Goal: Navigation & Orientation: Find specific page/section

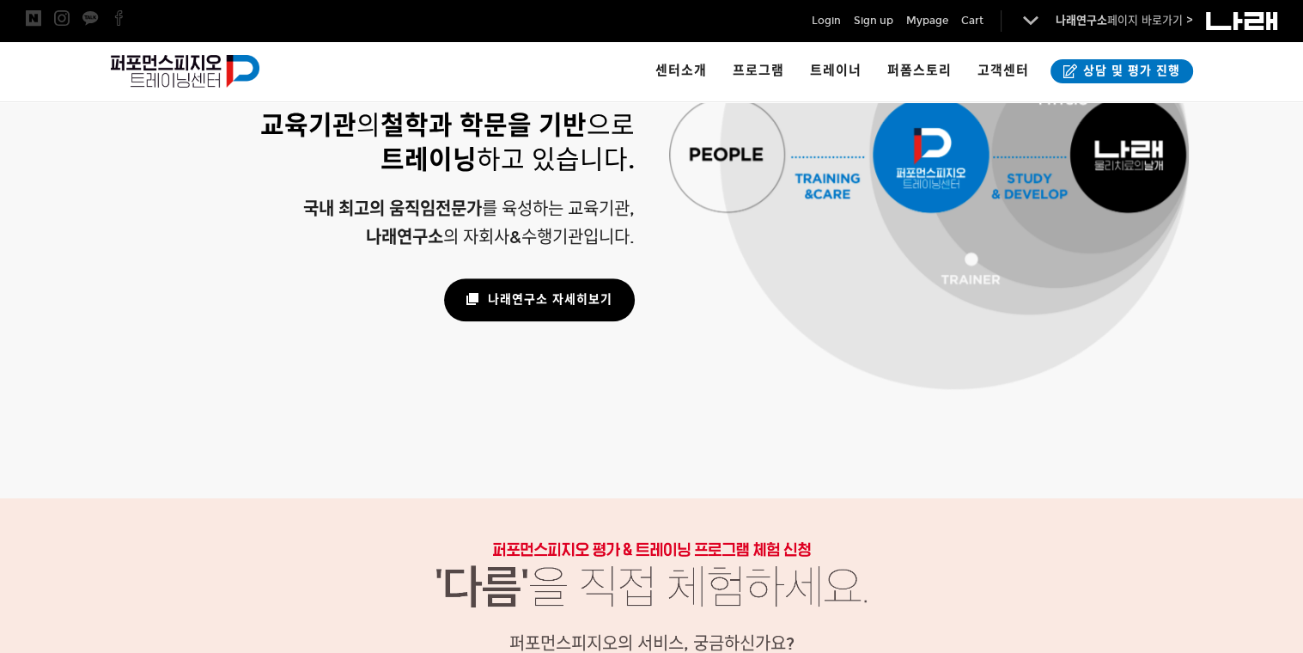
scroll to position [1120, 0]
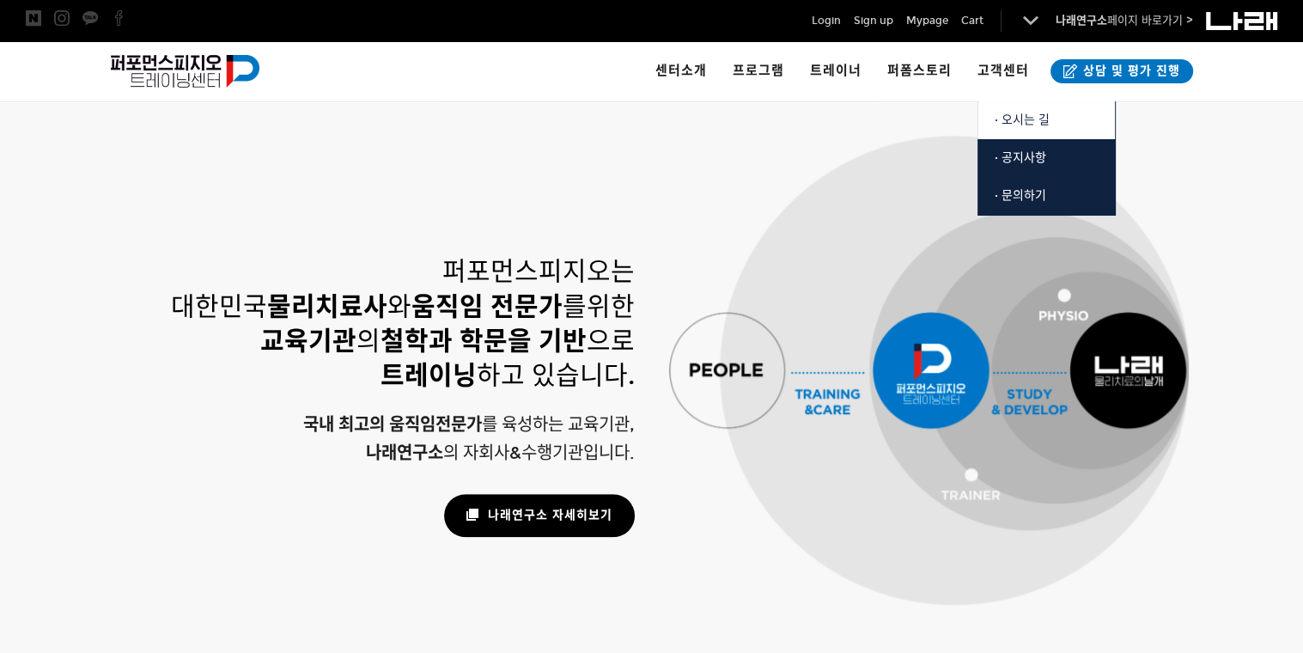
click at [1021, 123] on span "· 오시는 길" at bounding box center [1022, 120] width 55 height 15
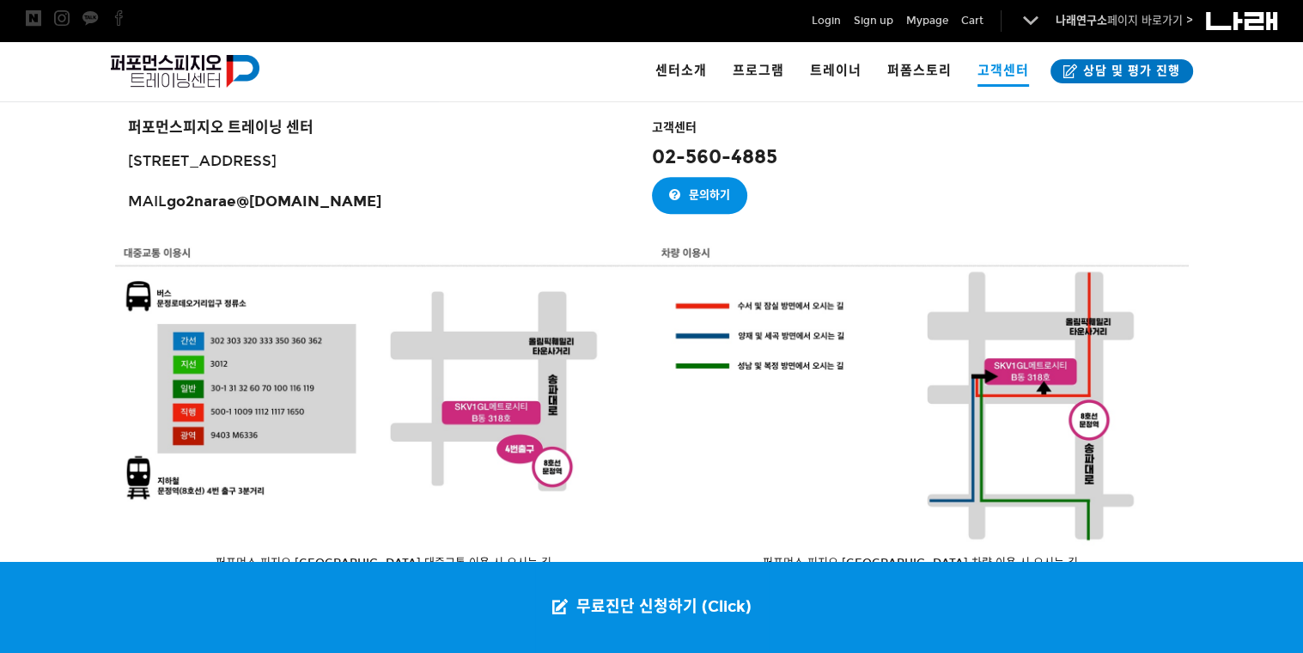
scroll to position [945, 0]
click at [774, 335] on div at bounding box center [920, 392] width 537 height 302
click at [732, 336] on div at bounding box center [920, 392] width 537 height 302
click at [750, 333] on div at bounding box center [920, 392] width 537 height 302
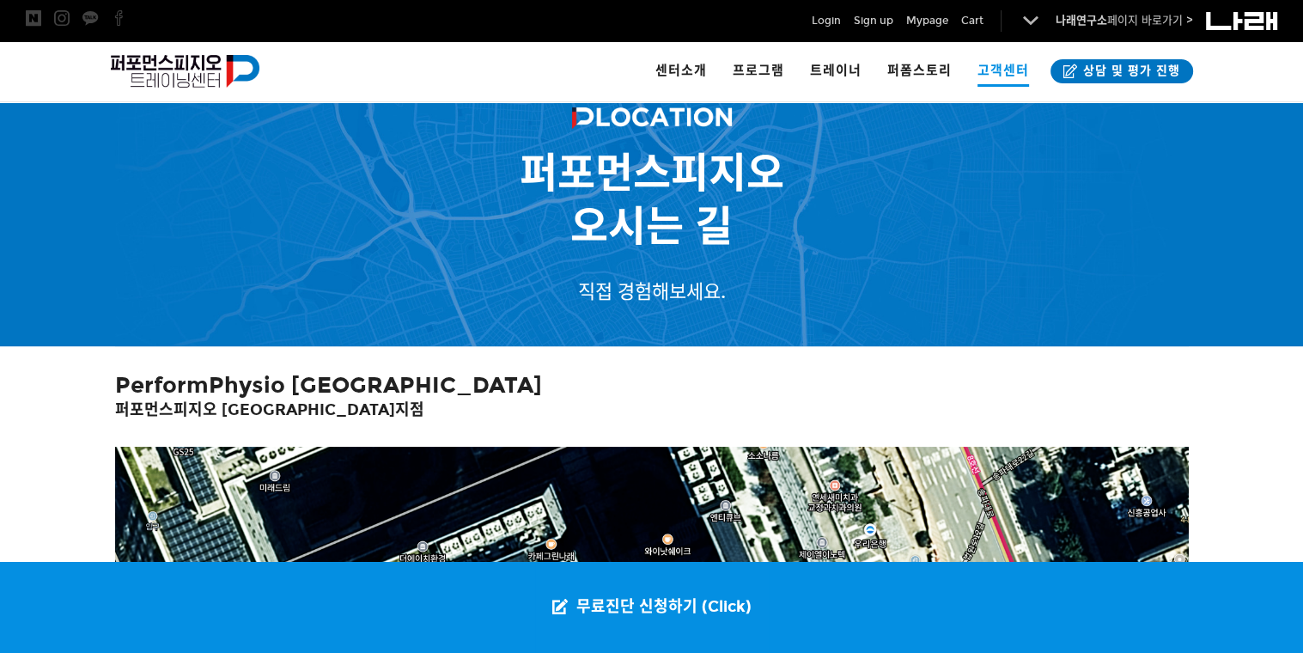
scroll to position [0, 0]
